Goal: Navigation & Orientation: Go to known website

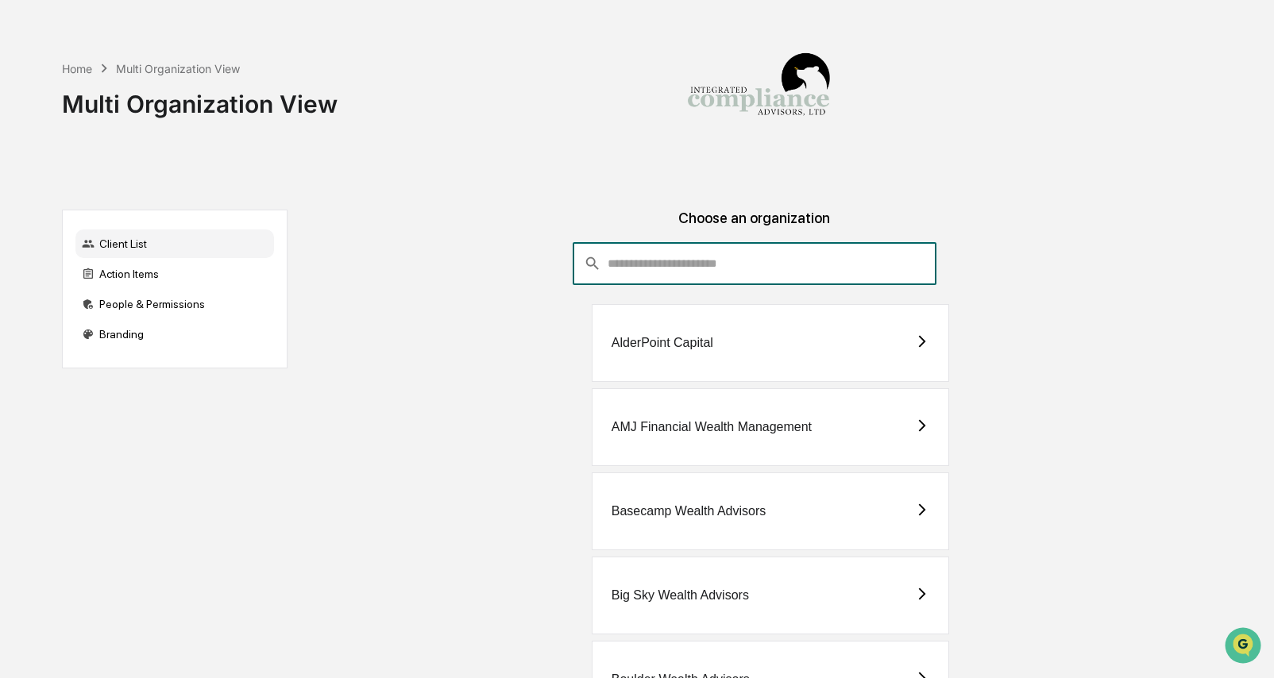
click at [814, 265] on input "consultant-dashboard__filter-organizations-search-bar" at bounding box center [771, 263] width 328 height 43
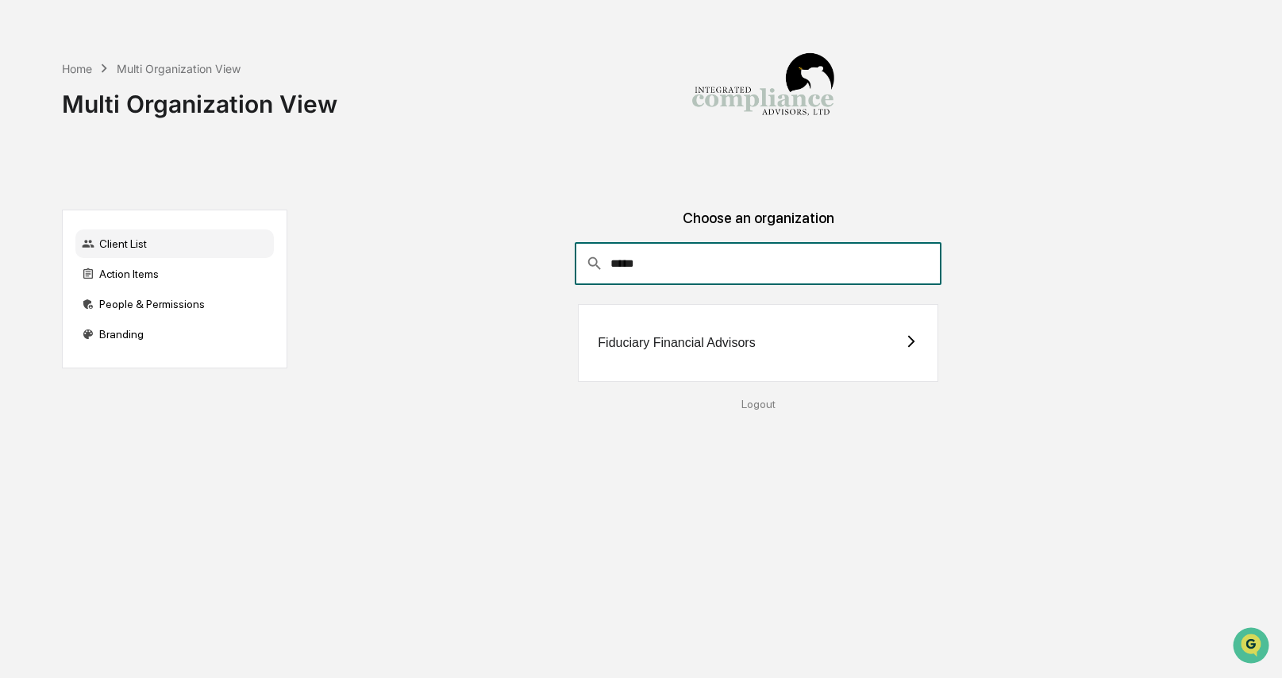
type input "*****"
click at [641, 352] on div "Fiduciary Financial Advisors" at bounding box center [758, 343] width 360 height 78
